Goal: Task Accomplishment & Management: Complete application form

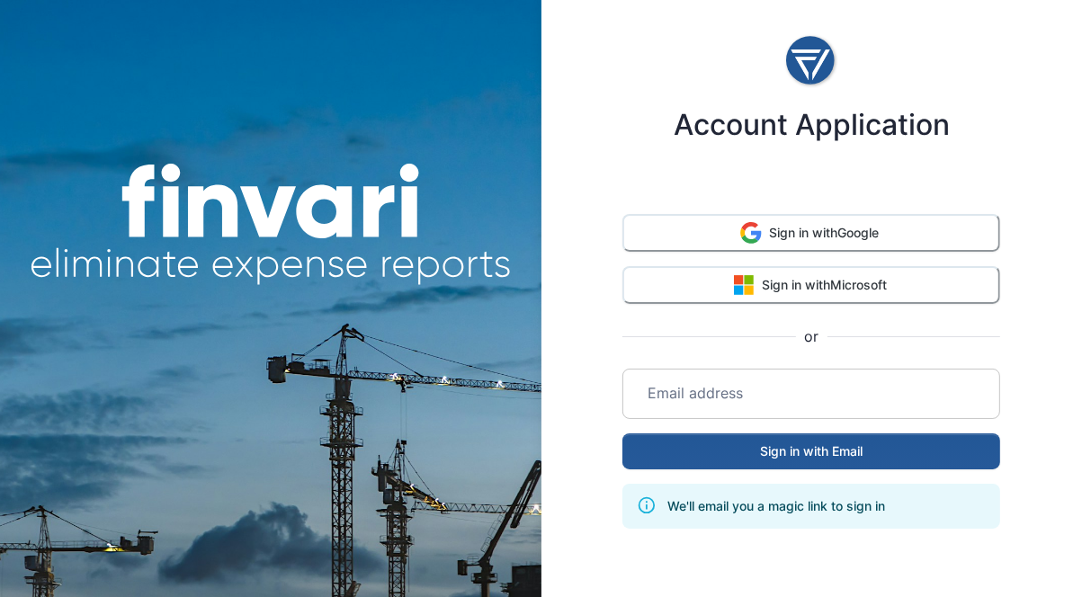
click at [788, 389] on input "email" at bounding box center [811, 394] width 356 height 50
click at [722, 379] on input "email" at bounding box center [811, 394] width 356 height 50
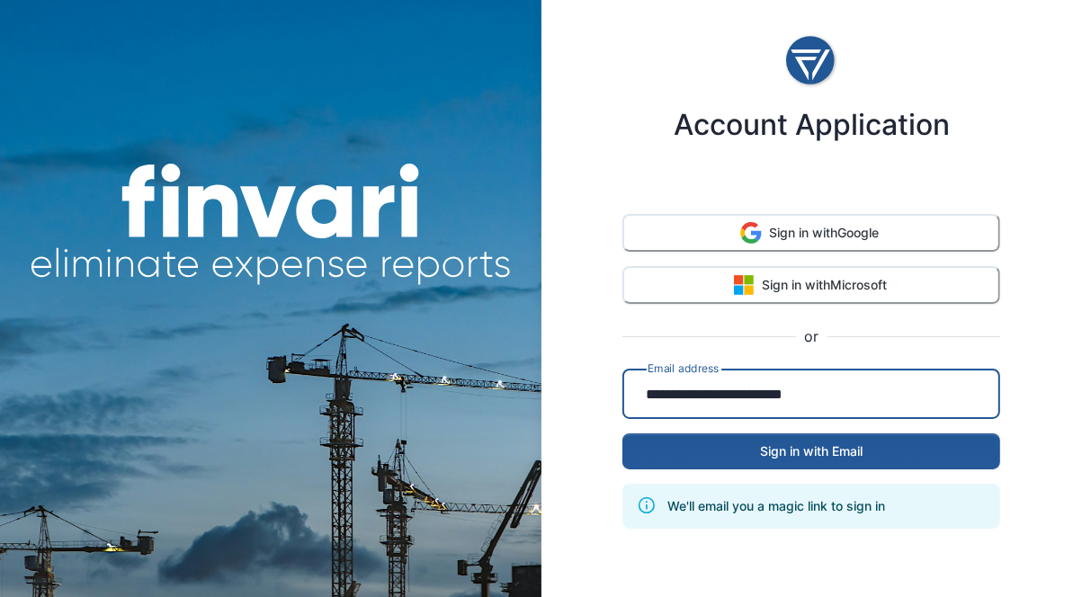
type input "**********"
click at [622, 433] on button "Sign in with Email" at bounding box center [811, 451] width 378 height 36
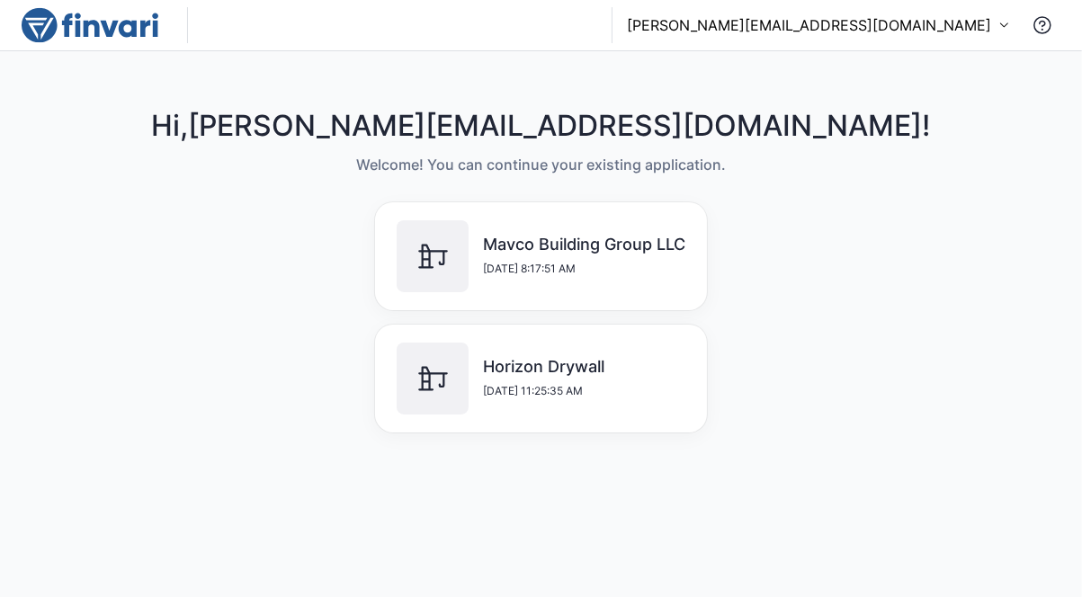
click at [607, 365] on div "Horizon Drywall 10/3/2025, 11:25:35 AM" at bounding box center [540, 379] width 289 height 72
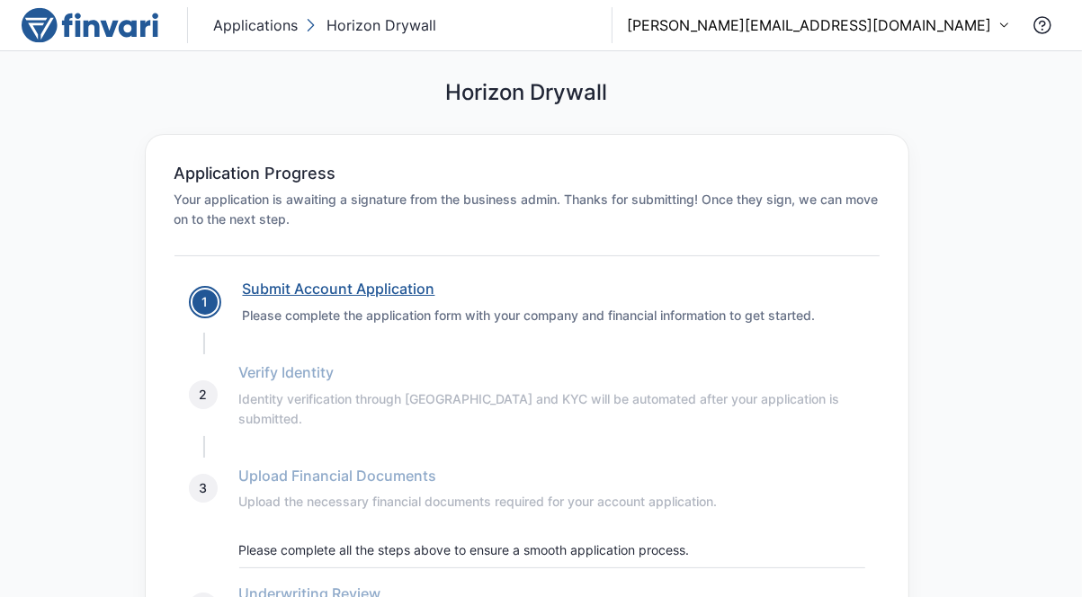
click at [399, 289] on link "Submit Account Application" at bounding box center [339, 289] width 192 height 18
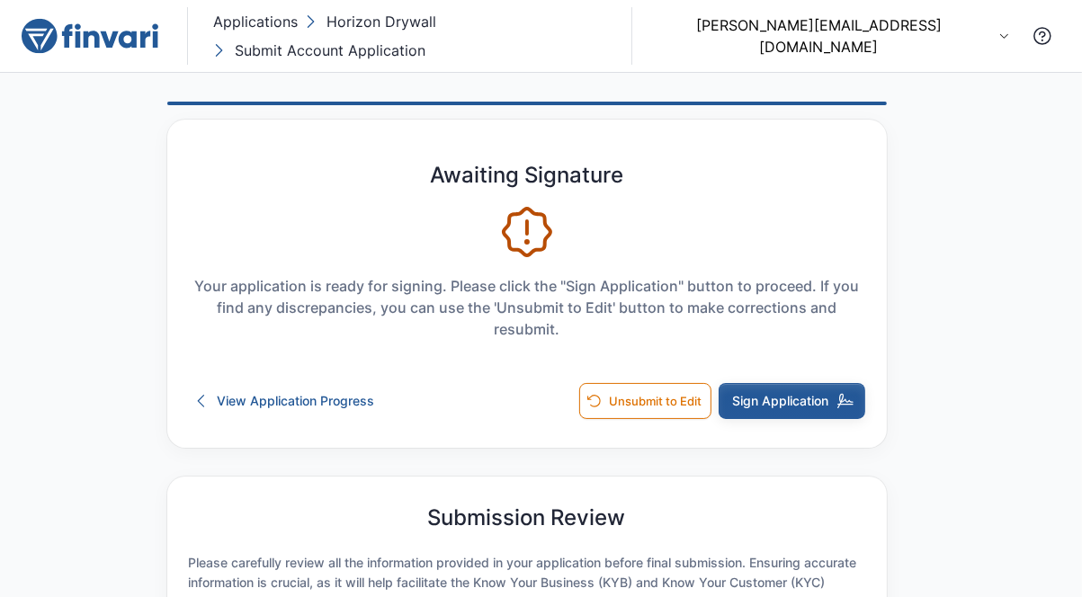
click at [809, 383] on button "Sign Application" at bounding box center [791, 401] width 147 height 36
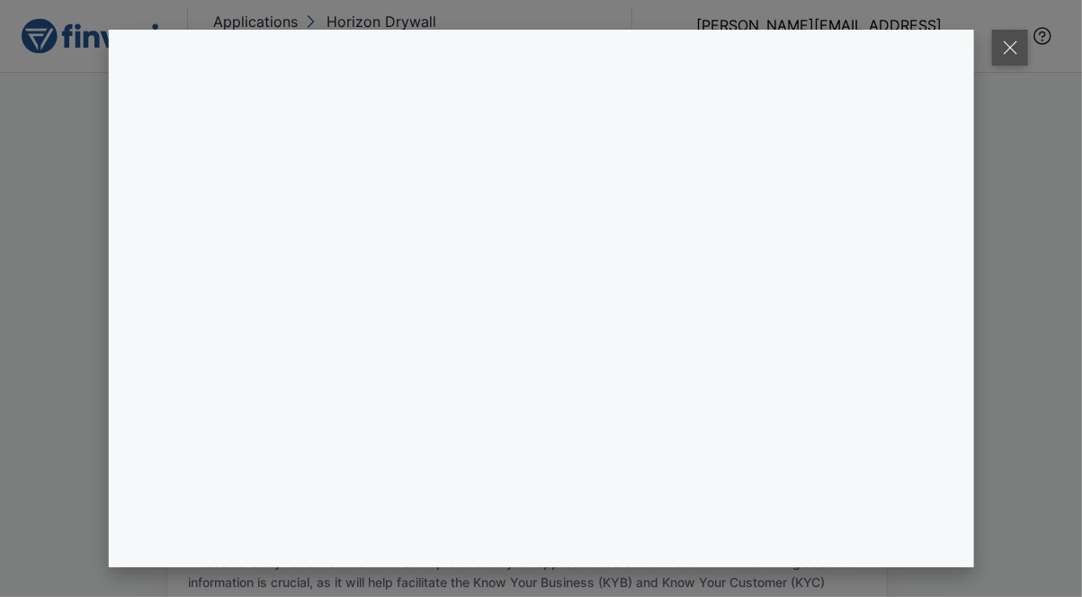
click at [1009, 50] on button at bounding box center [1010, 48] width 36 height 36
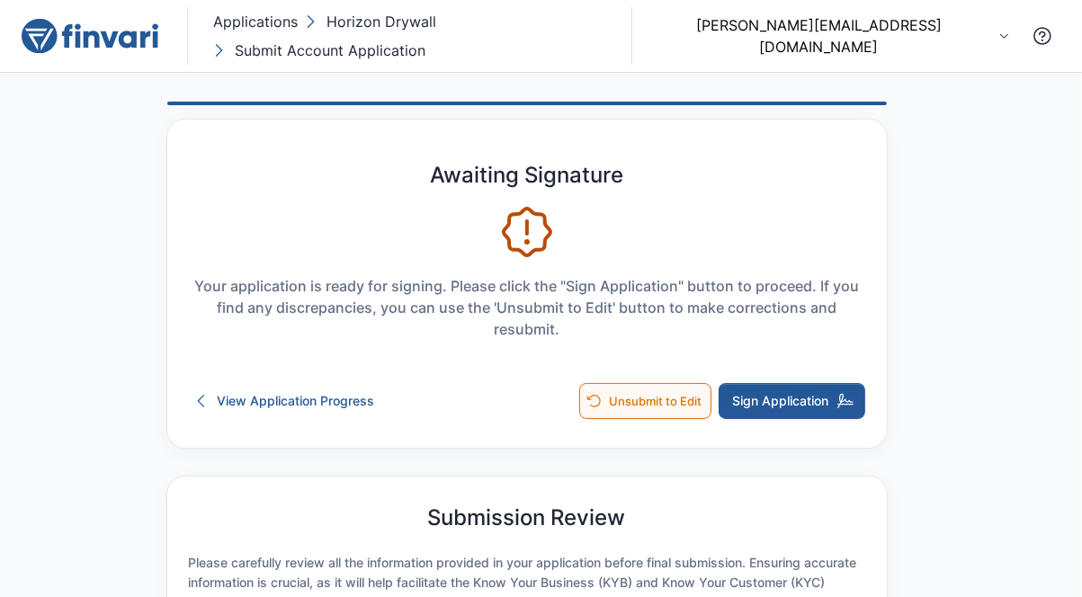
click at [648, 383] on button "Unsubmit to Edit" at bounding box center [645, 401] width 132 height 36
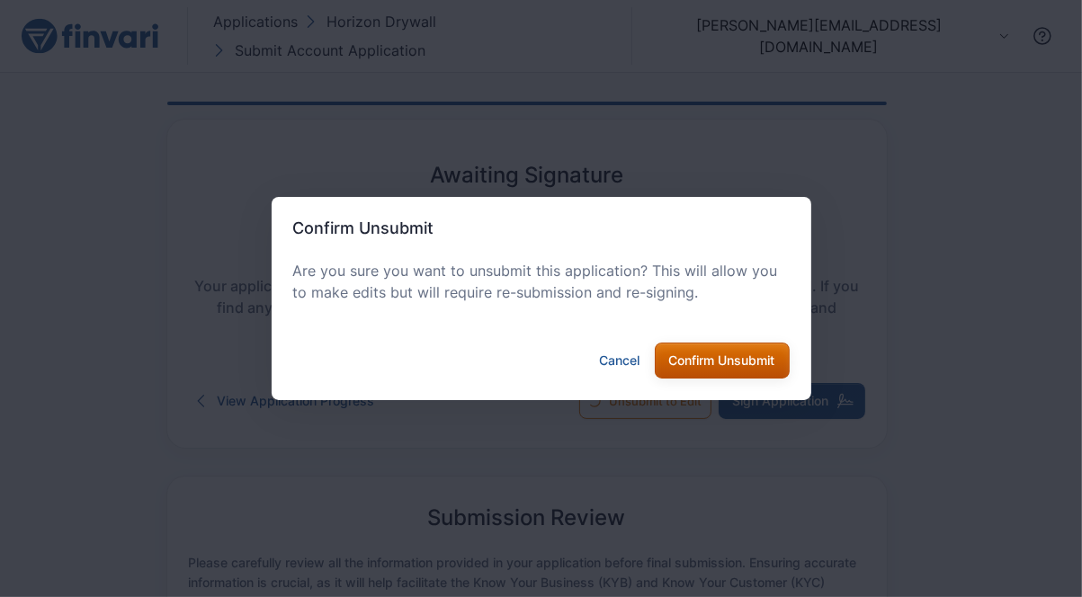
click at [729, 366] on button "Confirm Unsubmit" at bounding box center [722, 361] width 135 height 36
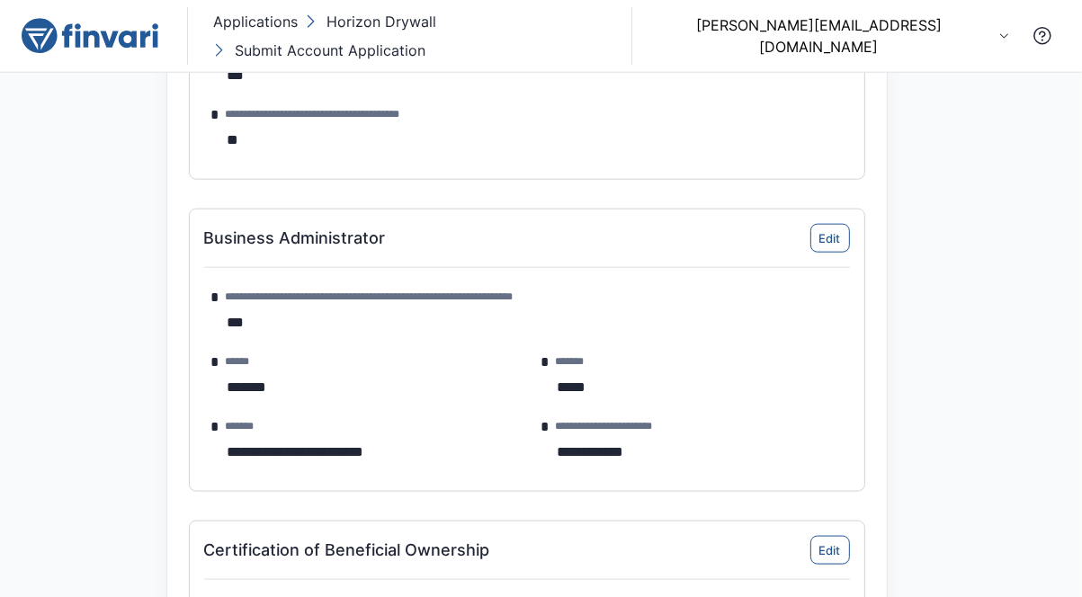
scroll to position [1688, 0]
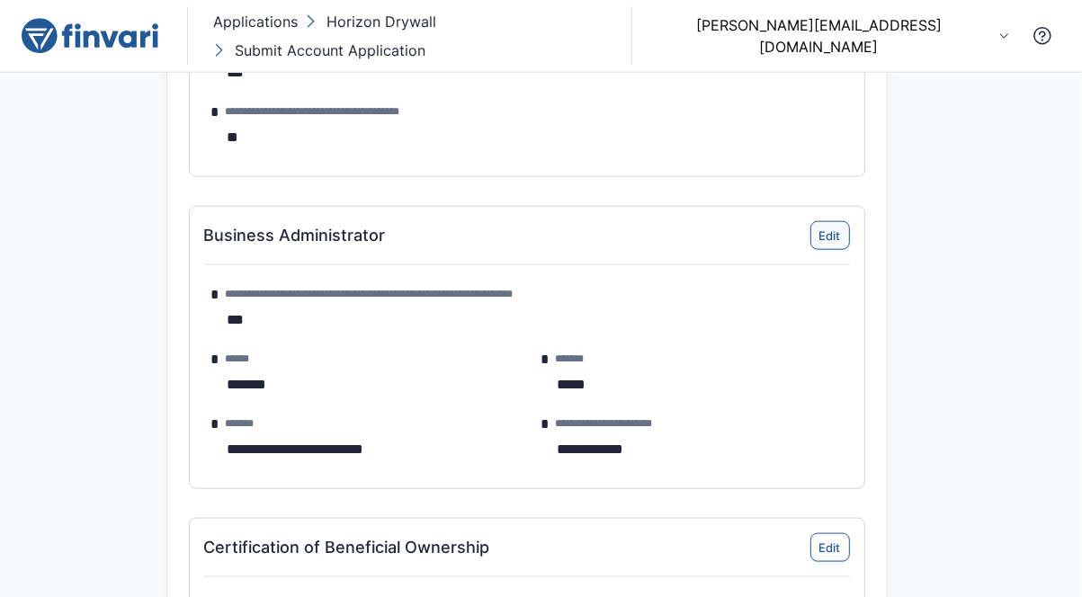
click at [828, 221] on button "Edit" at bounding box center [830, 235] width 40 height 29
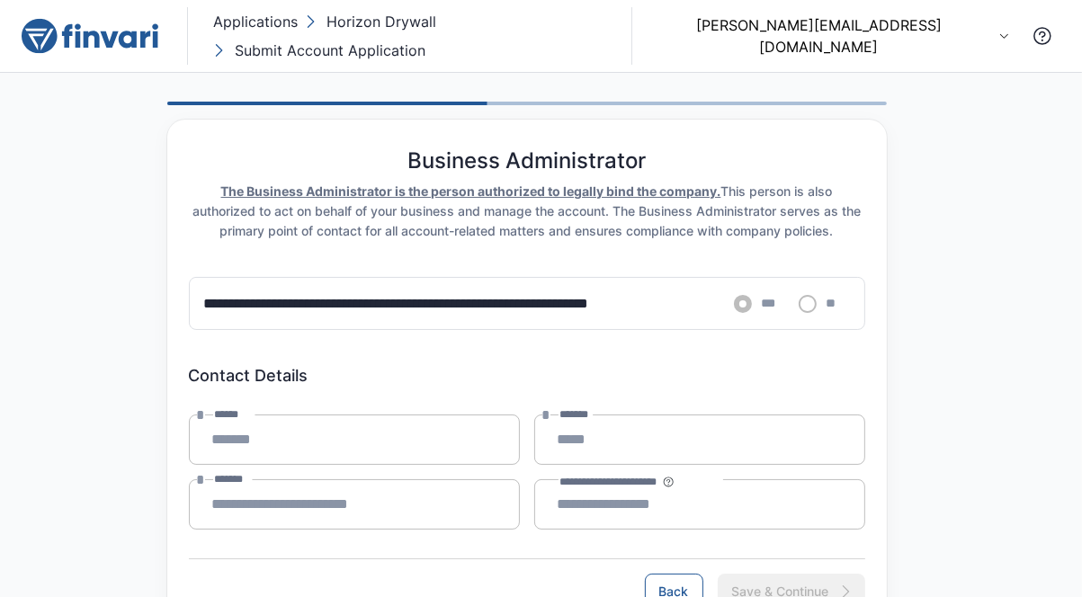
scroll to position [48, 0]
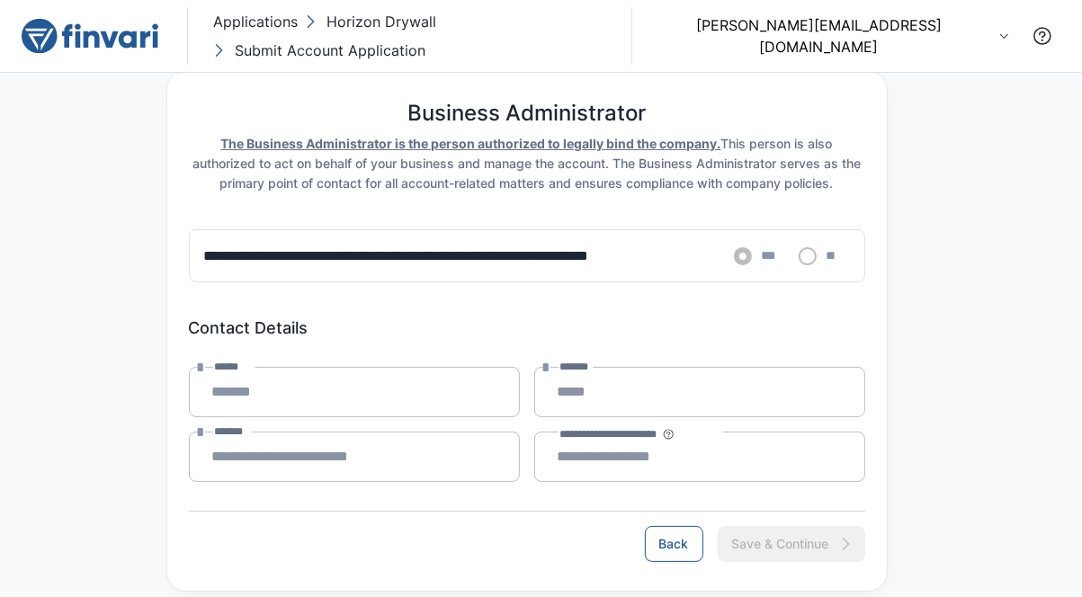
click at [397, 520] on div "Back Save & Continue" at bounding box center [527, 536] width 676 height 51
click at [681, 526] on button "Back" at bounding box center [674, 544] width 58 height 36
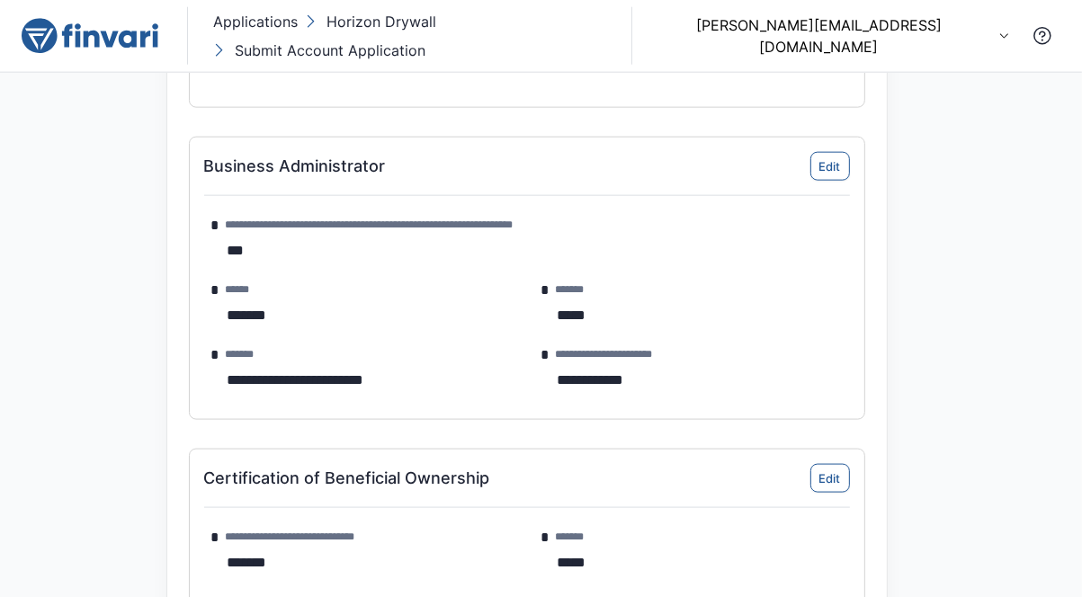
scroll to position [1759, 0]
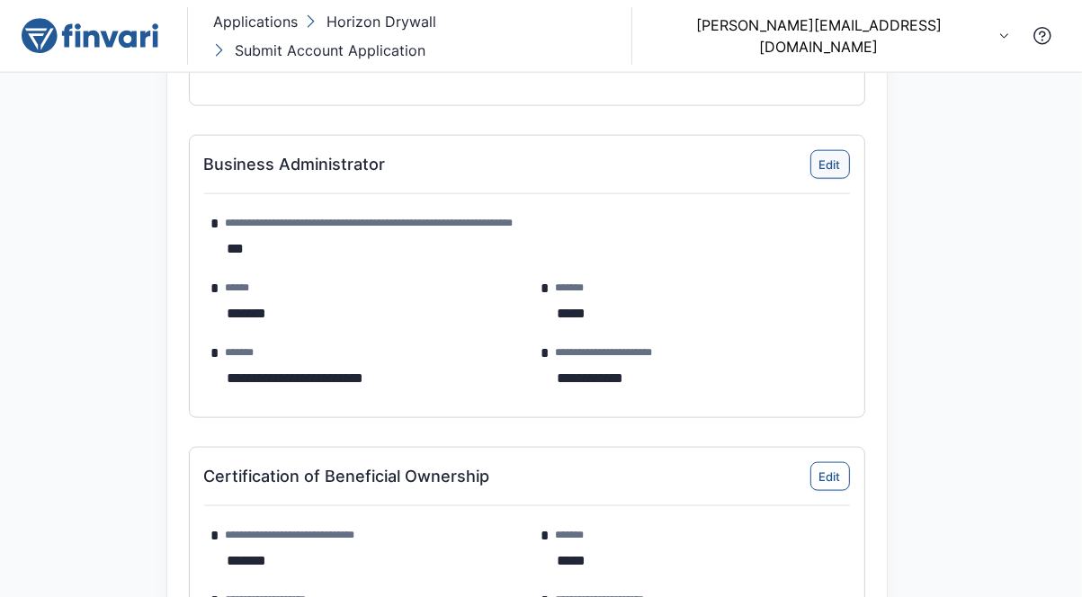
click at [835, 150] on button "Edit" at bounding box center [830, 164] width 40 height 29
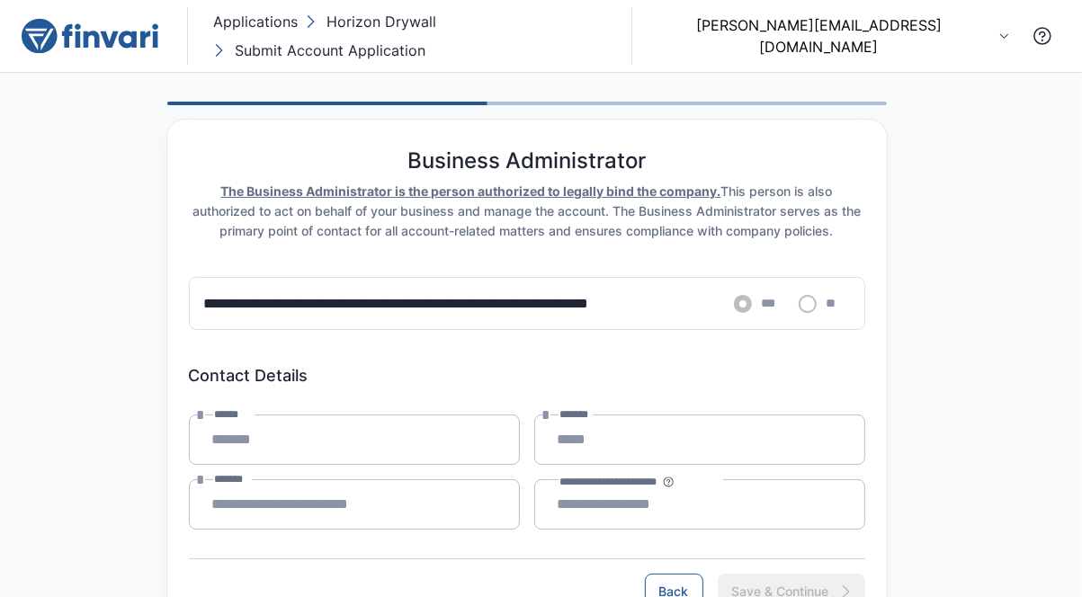
scroll to position [48, 0]
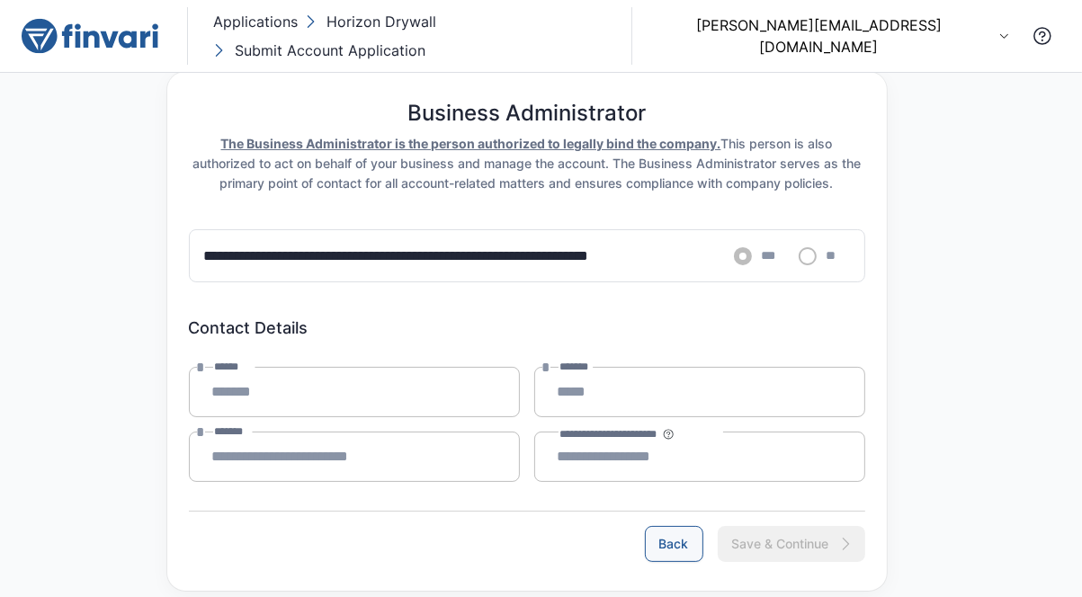
click at [664, 527] on button "Back" at bounding box center [674, 544] width 58 height 36
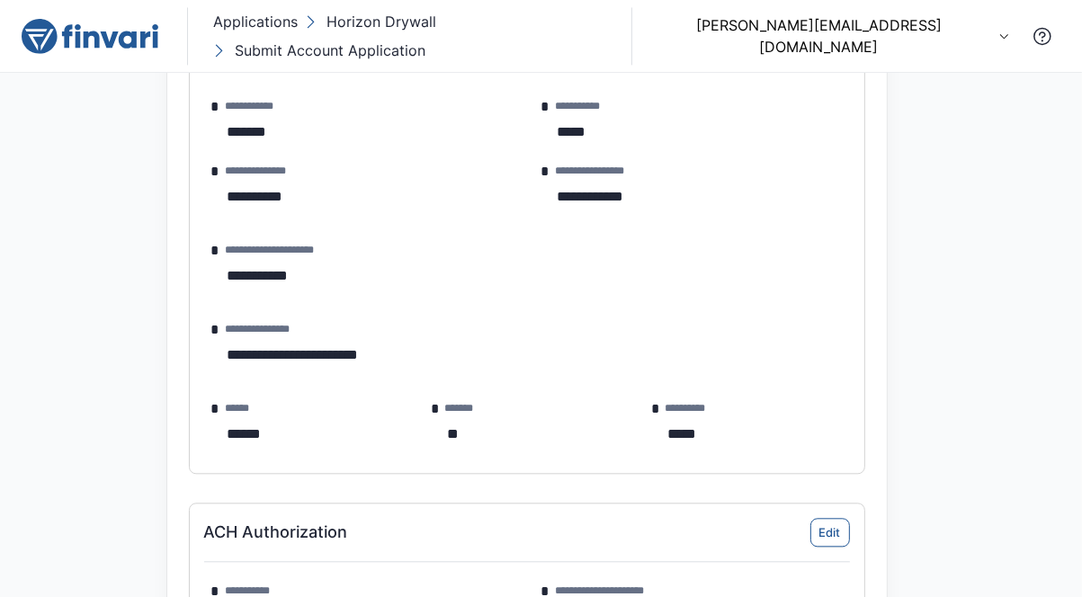
scroll to position [3562, 0]
